Goal: Task Accomplishment & Management: Manage account settings

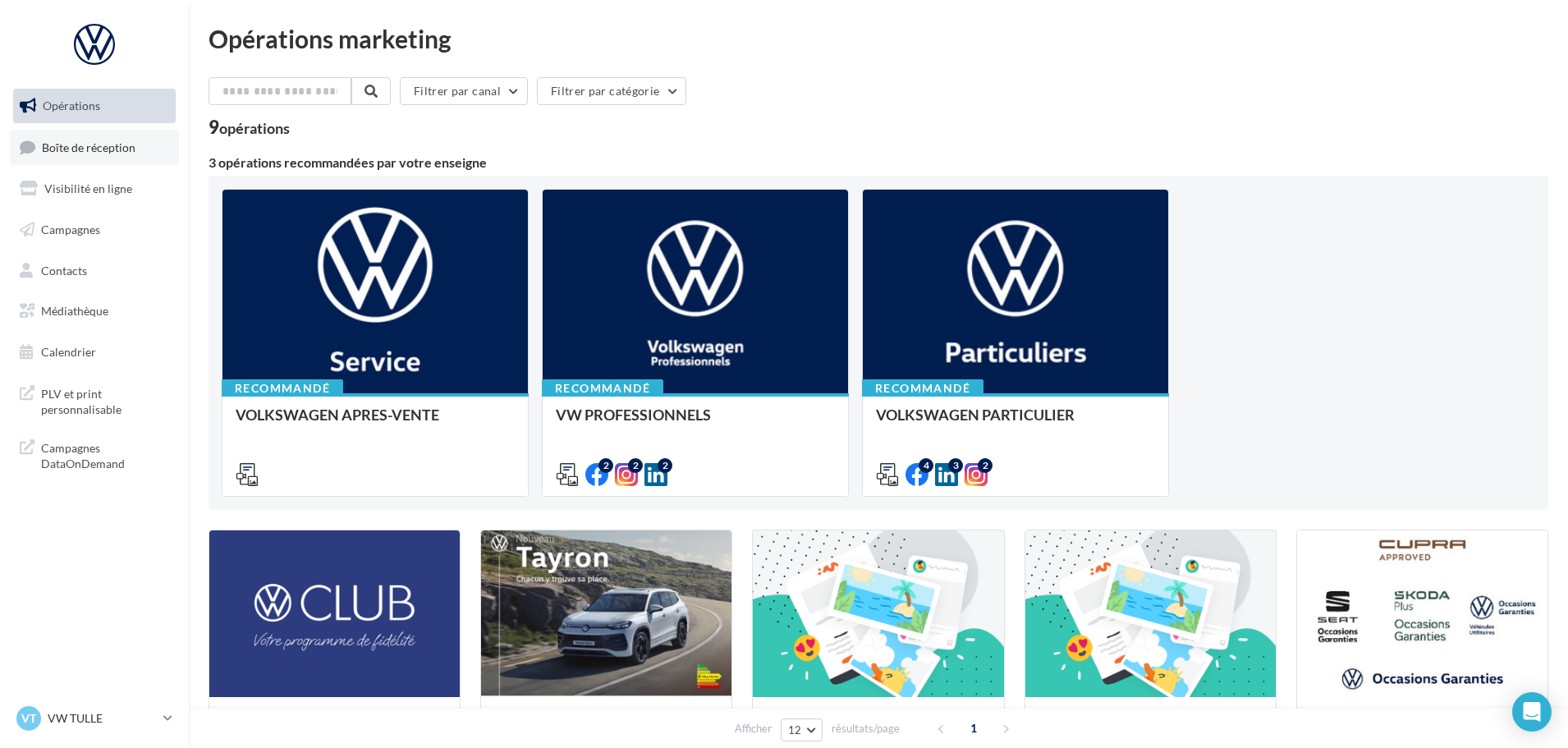
click at [93, 137] on link "Boîte de réception" at bounding box center [94, 147] width 169 height 35
click at [157, 716] on p "VW TULLE" at bounding box center [102, 718] width 109 height 17
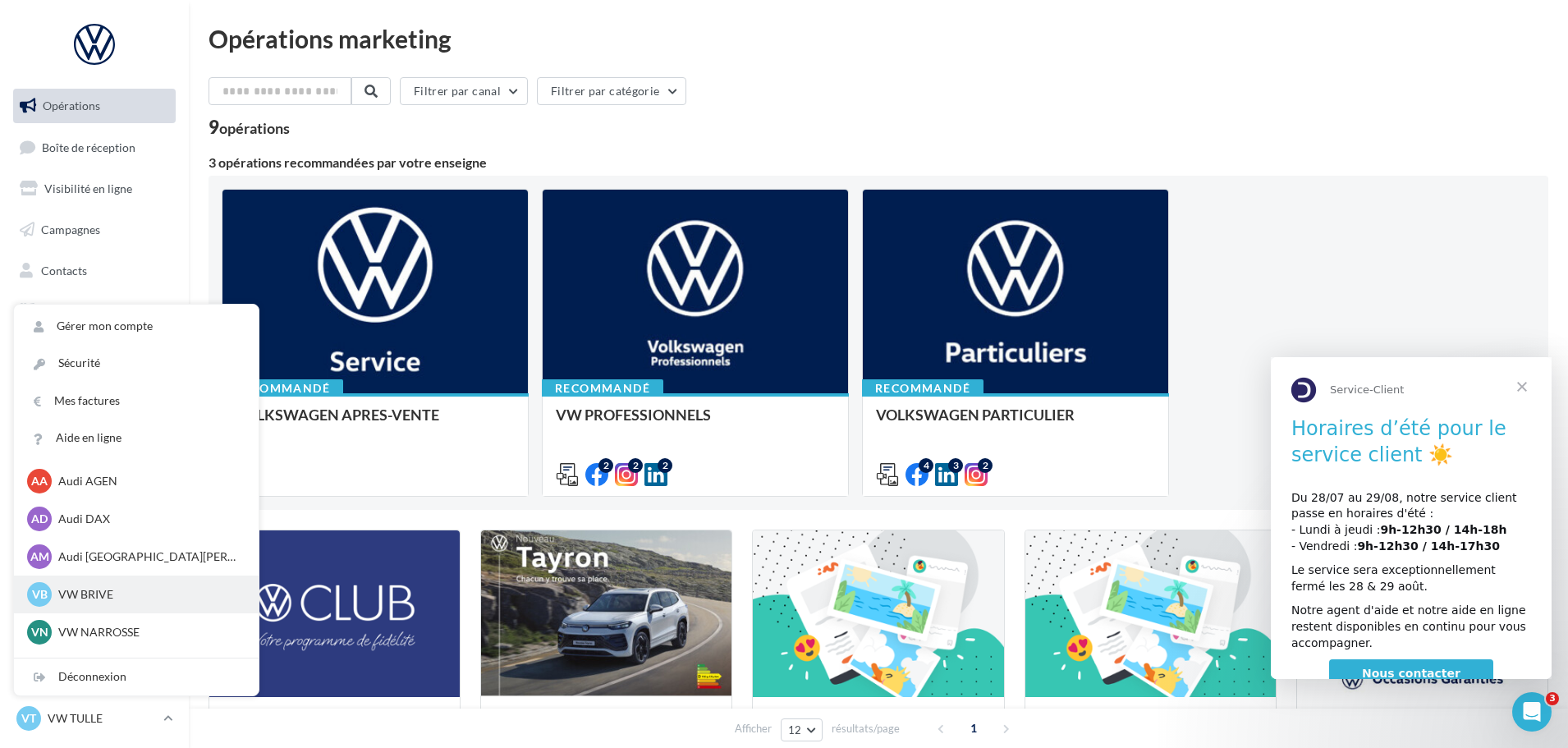
scroll to position [113, 0]
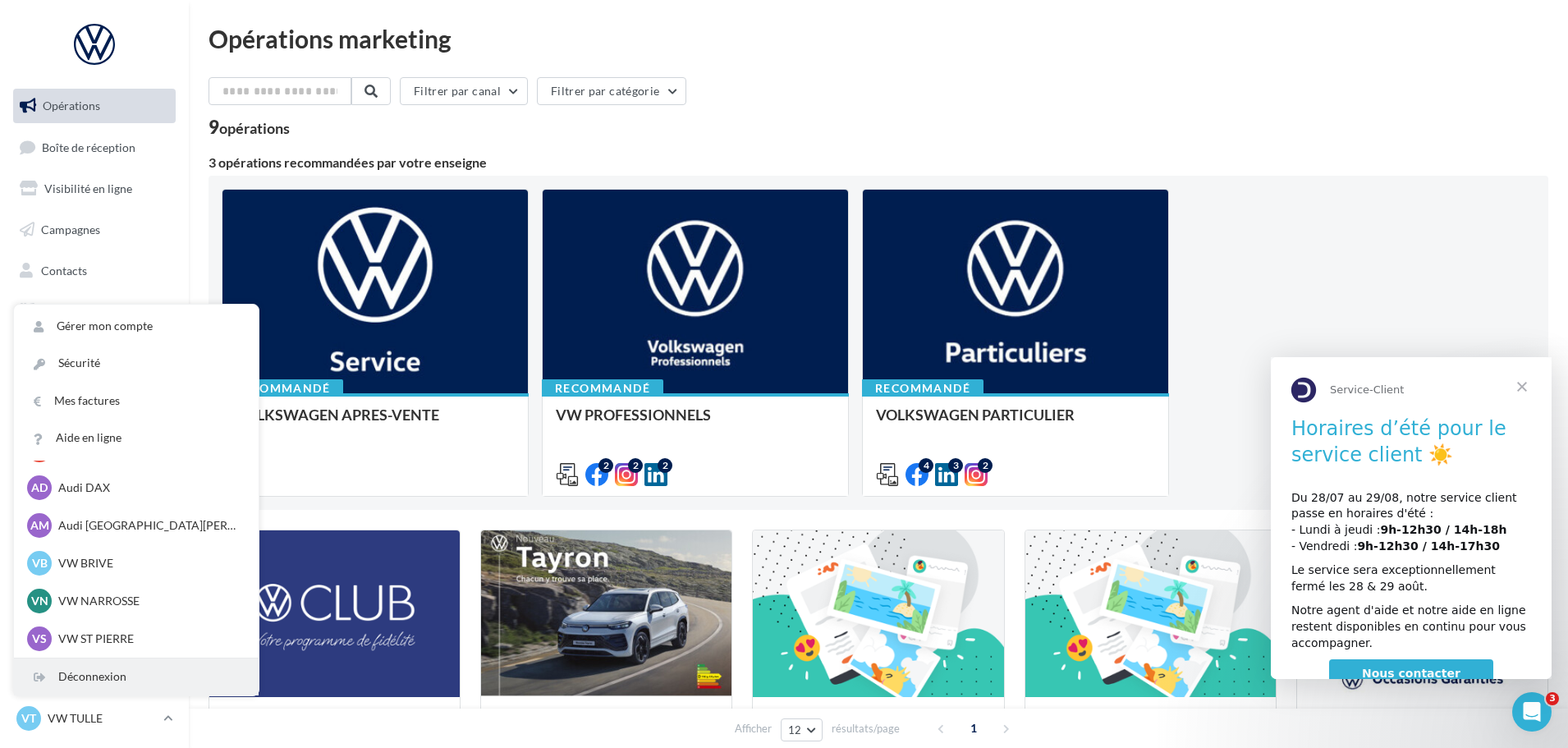
click at [161, 677] on div "Déconnexion" at bounding box center [136, 677] width 244 height 37
